Goal: Check status: Check status

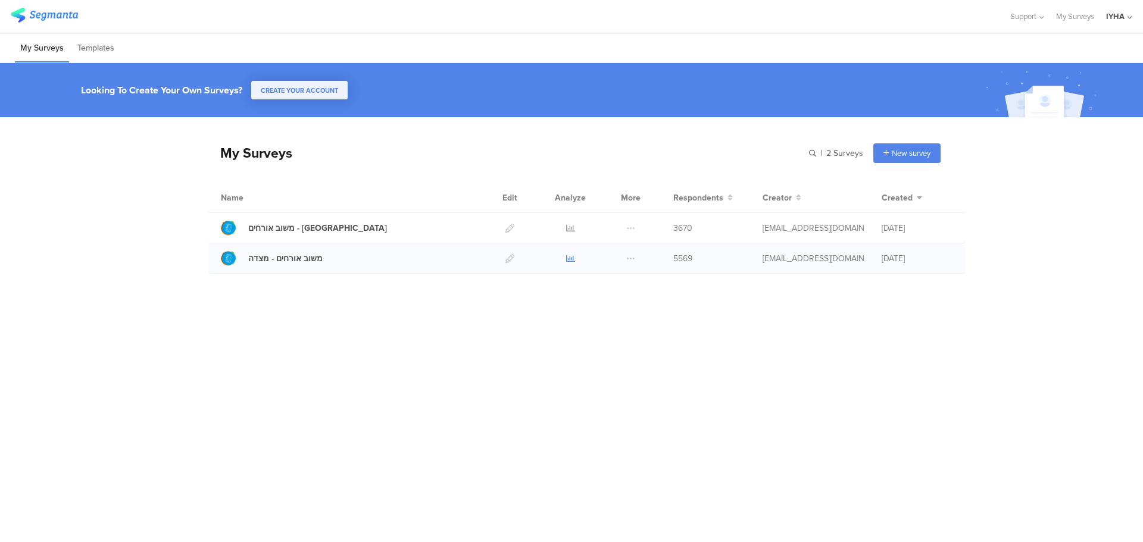
click at [567, 258] on icon at bounding box center [570, 258] width 9 height 9
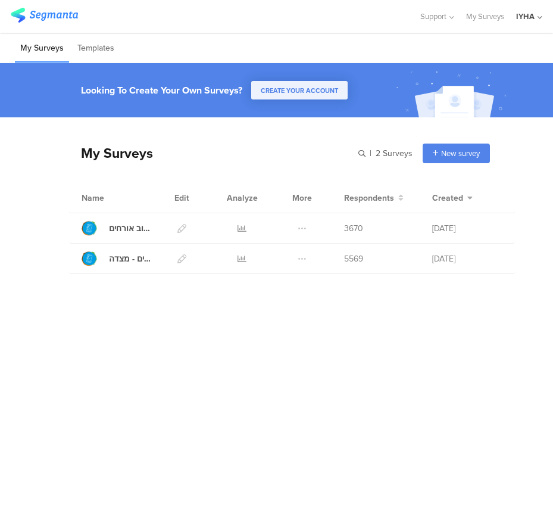
click at [212, 308] on div "My Surveys | 2 Surveys New survey Start from scratch Choose from templates Name…" at bounding box center [276, 291] width 553 height 349
click at [212, 307] on div "My Surveys | 2 Surveys New survey Start from scratch Choose from templates Name…" at bounding box center [276, 291] width 553 height 349
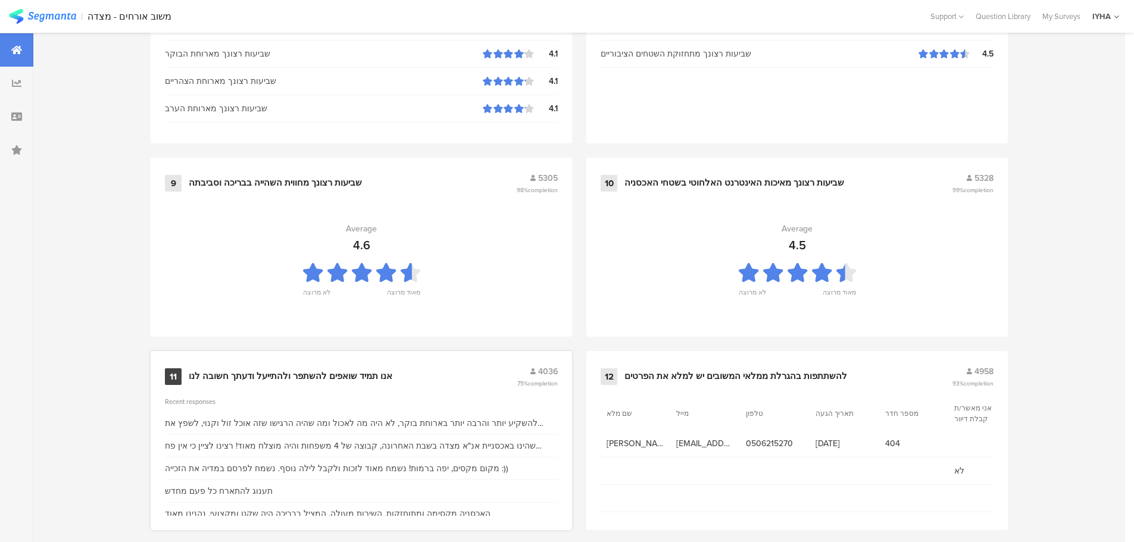
scroll to position [1203, 0]
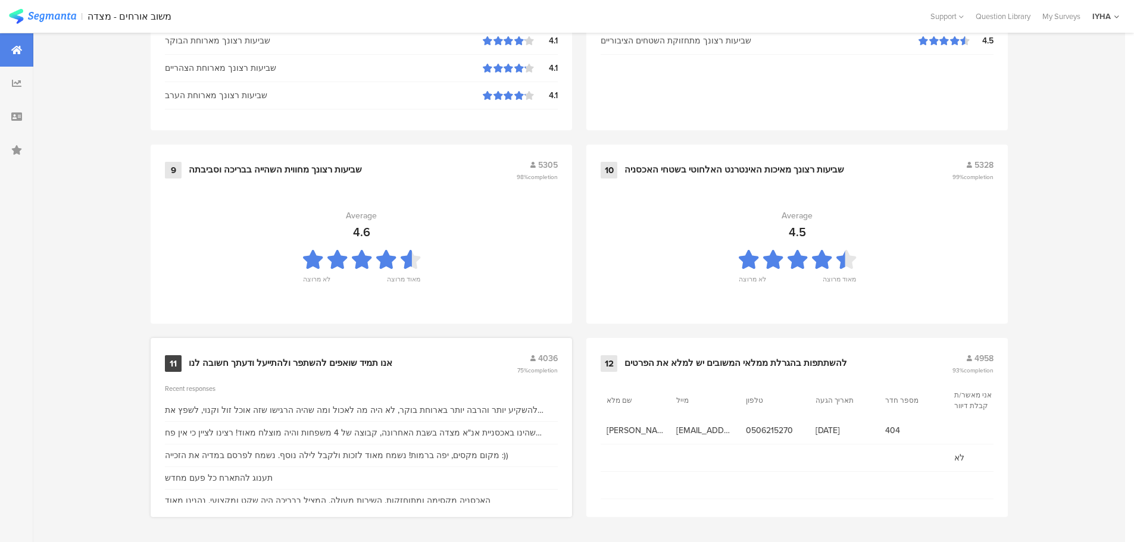
click at [360, 352] on div "11 אנו תמיד שואפים להשתפר ולהתייעל ודעתך חשובה לנו 4036 75% completion" at bounding box center [361, 363] width 393 height 23
